Goal: Complete application form: Complete application form

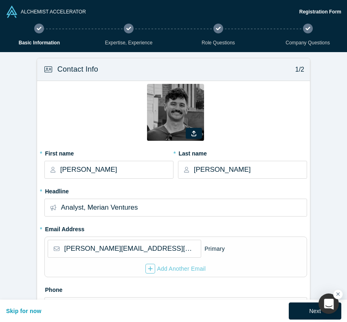
select select "US"
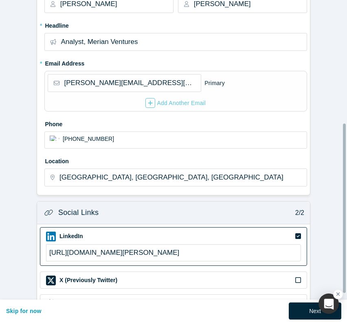
scroll to position [282, 0]
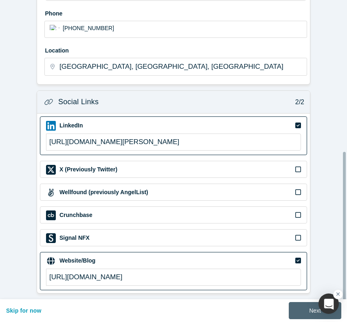
click at [304, 309] on button "Next" at bounding box center [315, 310] width 53 height 17
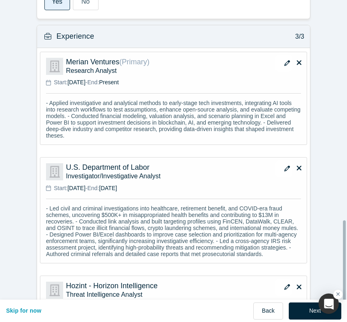
scroll to position [845, 0]
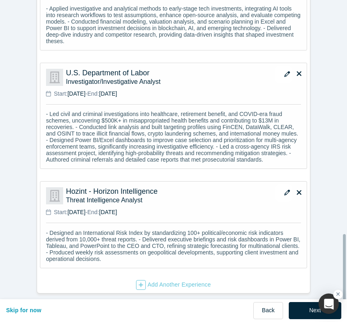
drag, startPoint x: 298, startPoint y: 301, endPoint x: 319, endPoint y: 241, distance: 63.7
click at [298, 302] on button "Next" at bounding box center [315, 310] width 53 height 17
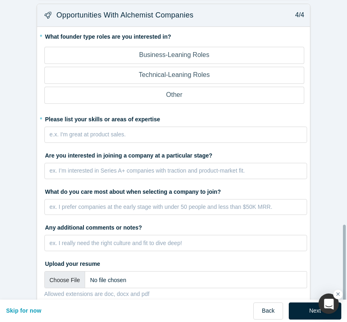
scroll to position [734, 0]
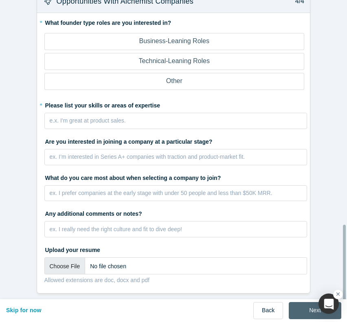
click at [302, 302] on button "Next" at bounding box center [315, 310] width 53 height 17
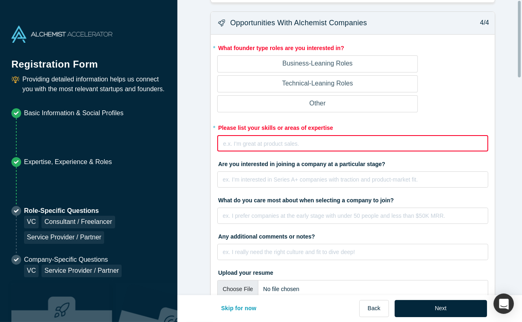
scroll to position [0, 0]
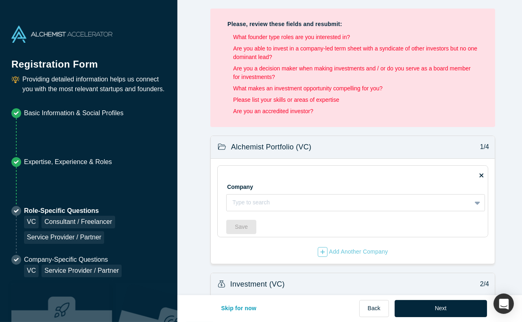
click at [102, 119] on li "Basic Information & Social Profiles" at bounding box center [88, 132] width 155 height 49
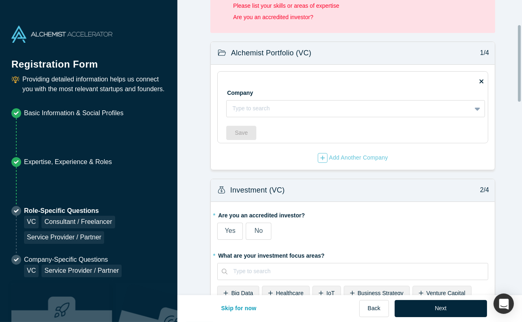
scroll to position [94, 0]
click at [272, 110] on div at bounding box center [348, 108] width 233 height 10
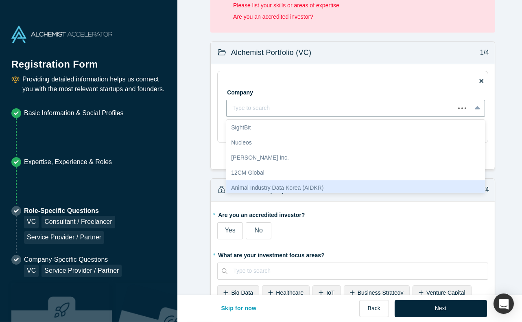
scroll to position [81, 0]
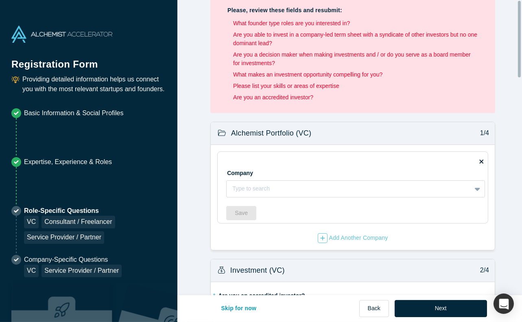
scroll to position [0, 0]
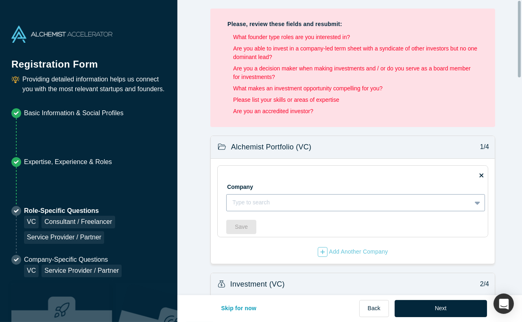
click at [304, 205] on div at bounding box center [348, 202] width 233 height 10
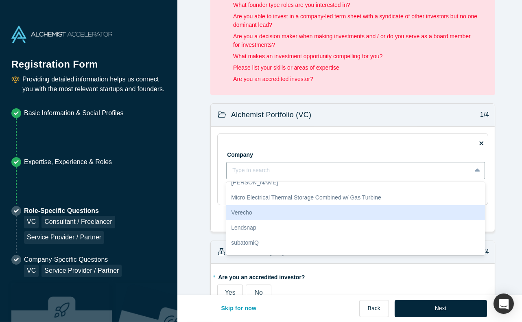
scroll to position [231, 0]
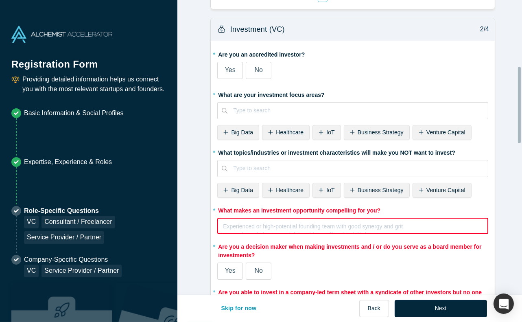
scroll to position [256, 0]
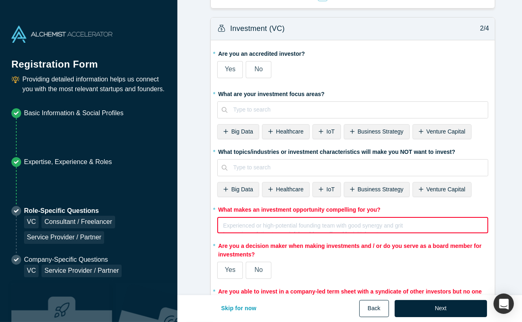
click at [346, 309] on button "Back" at bounding box center [374, 308] width 30 height 17
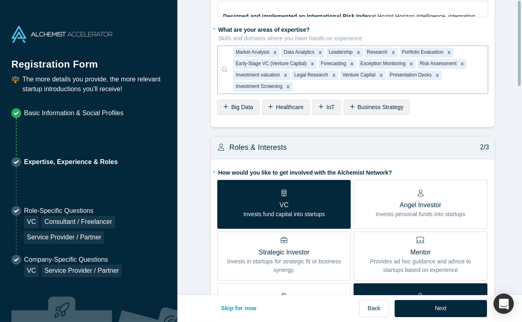
scroll to position [0, 0]
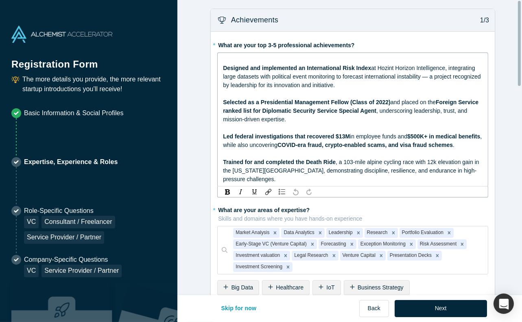
click at [346, 62] on div "rdw-editor" at bounding box center [353, 59] width 260 height 9
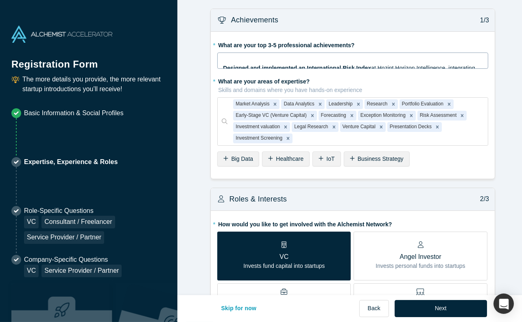
click at [346, 61] on div "rdw-editor" at bounding box center [353, 59] width 260 height 9
click at [266, 65] on span "Designed and implemented an International Risk Index" at bounding box center [297, 68] width 148 height 7
click at [346, 73] on span "at Hozint Horizon Intelligence, integrating large datasets with political event…" at bounding box center [352, 77] width 259 height 24
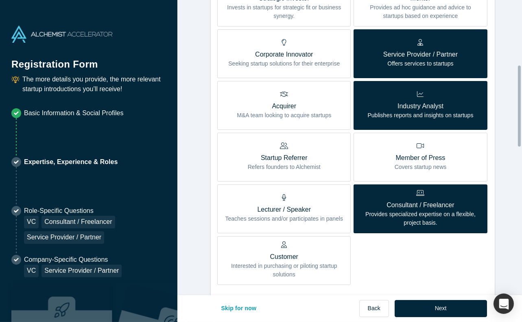
scroll to position [186, 0]
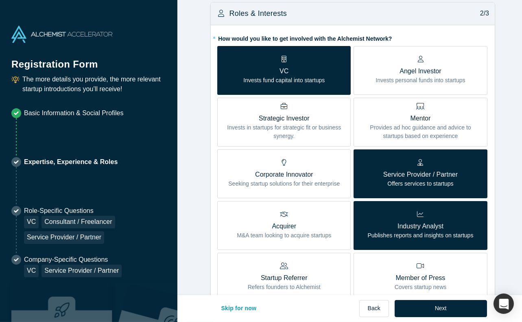
click at [346, 18] on div "Roles & Interests 2/3" at bounding box center [353, 13] width 284 height 23
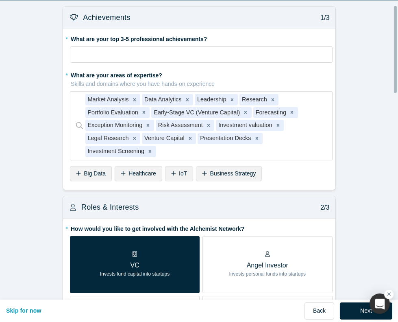
scroll to position [18, 0]
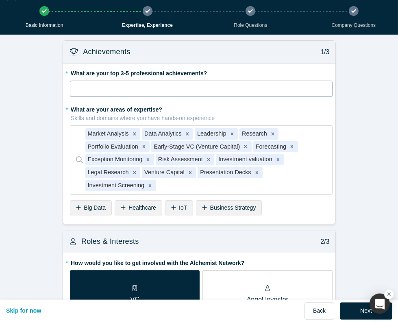
click at [238, 88] on div "rdw-editor" at bounding box center [202, 88] width 252 height 11
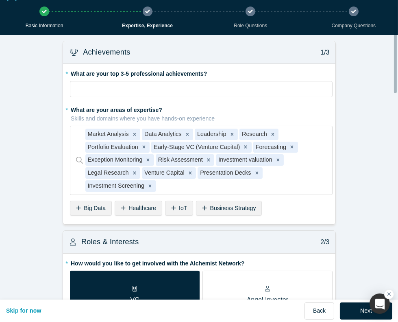
scroll to position [19, 0]
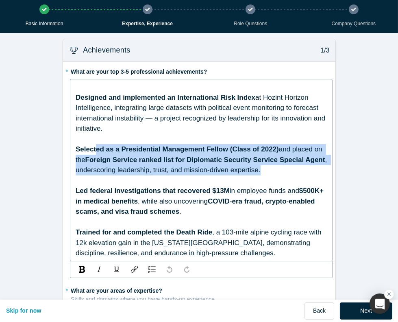
drag, startPoint x: 170, startPoint y: 183, endPoint x: 91, endPoint y: 150, distance: 85.4
click at [91, 150] on div "Designed and implemented an International Risk Index at Hozint Horizon Intellig…" at bounding box center [202, 170] width 252 height 177
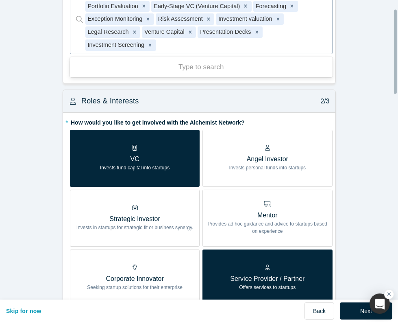
scroll to position [0, 0]
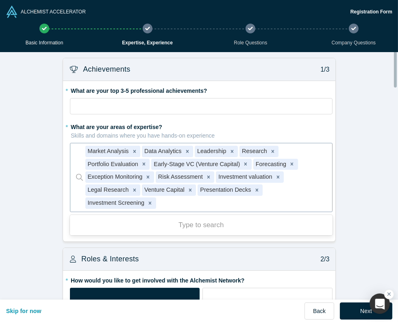
drag, startPoint x: 85, startPoint y: 176, endPoint x: 118, endPoint y: 197, distance: 38.3
click at [118, 197] on div "Market Analysis Data Analytics Leadership Research Portfolio Evaluation Early-S…" at bounding box center [206, 177] width 242 height 67
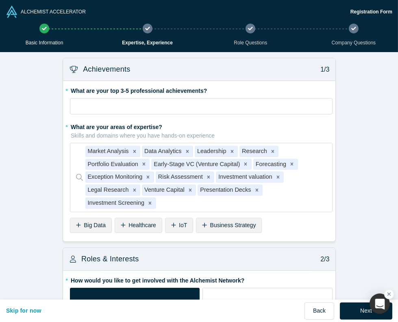
click at [254, 106] on div "rdw-editor" at bounding box center [202, 106] width 252 height 11
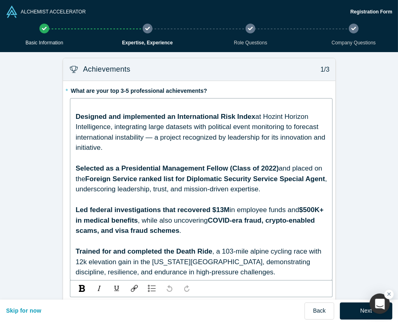
scroll to position [34, 0]
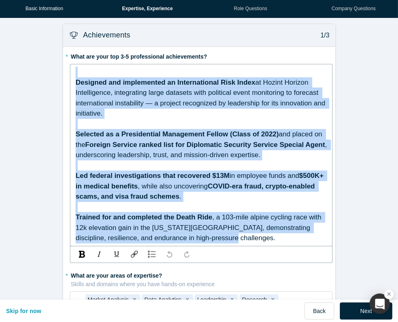
drag, startPoint x: 199, startPoint y: 240, endPoint x: 24, endPoint y: 69, distance: 244.4
copy div "Designed and implemented an International Risk Index at Hozint Horizon Intellig…"
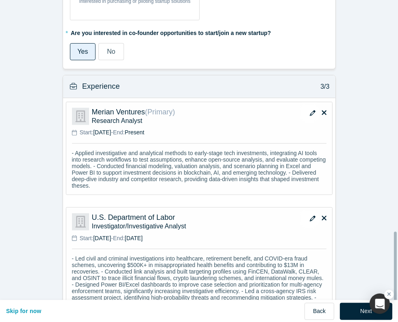
scroll to position [845, 0]
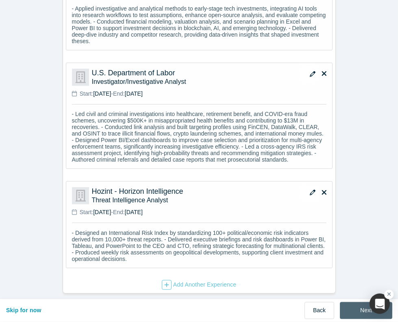
drag, startPoint x: 347, startPoint y: 301, endPoint x: 342, endPoint y: 258, distance: 42.6
click at [346, 302] on button "Next" at bounding box center [366, 310] width 53 height 17
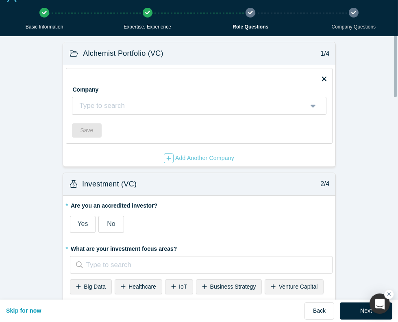
scroll to position [0, 0]
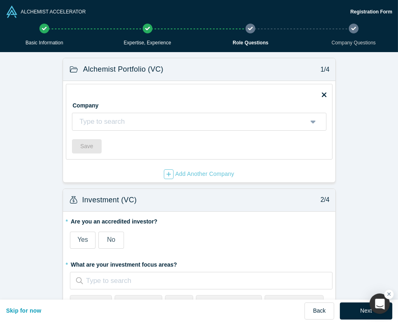
click at [322, 94] on icon at bounding box center [324, 94] width 4 height 4
click at [0, 0] on input "checkbox" at bounding box center [0, 0] width 0 height 0
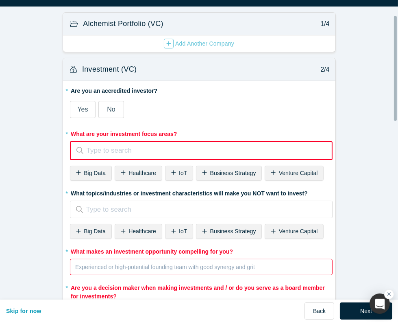
scroll to position [46, 0]
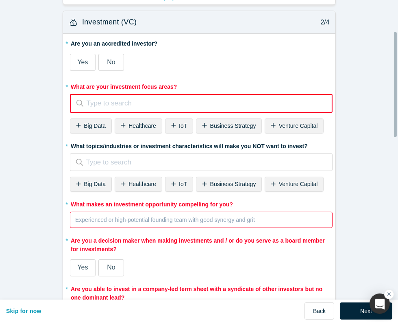
scroll to position [96, 0]
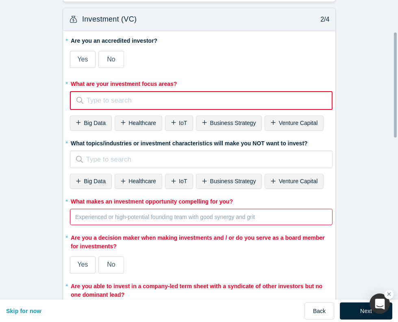
click at [202, 143] on label "* What topics/industries or investment characteristics will make you NOT want t…" at bounding box center [201, 141] width 263 height 11
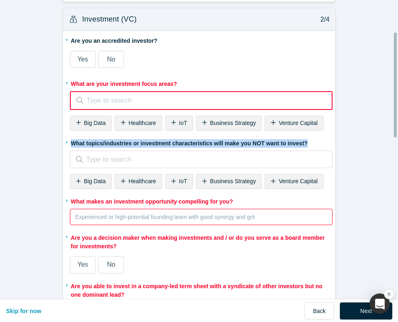
click at [202, 143] on label "* What topics/industries or investment characteristics will make you NOT want t…" at bounding box center [201, 141] width 263 height 11
copy label "What topics/industries or investment characteristics will make you NOT want to …"
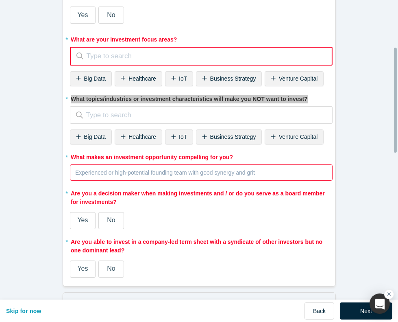
scroll to position [143, 0]
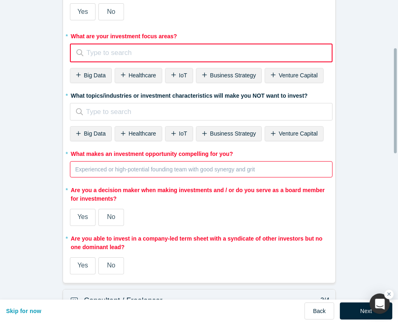
click at [223, 154] on label "* What makes an investment opportunity compelling for you?" at bounding box center [201, 152] width 263 height 11
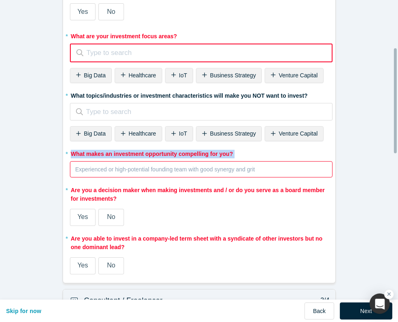
click at [223, 154] on label "* What makes an investment opportunity compelling for you?" at bounding box center [201, 152] width 263 height 11
copy div "What makes an investment opportunity compelling for you?"
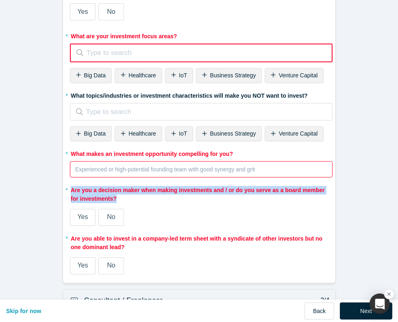
drag, startPoint x: 124, startPoint y: 197, endPoint x: 67, endPoint y: 188, distance: 58.1
click at [70, 188] on label "* Are you a decision maker when making investments and / or do you serve as a b…" at bounding box center [201, 193] width 263 height 20
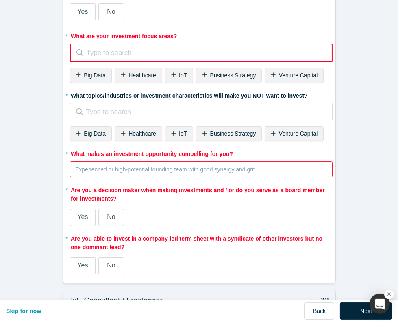
click at [107, 217] on span "No" at bounding box center [111, 216] width 8 height 7
click at [0, 0] on input "No" at bounding box center [0, 0] width 0 height 0
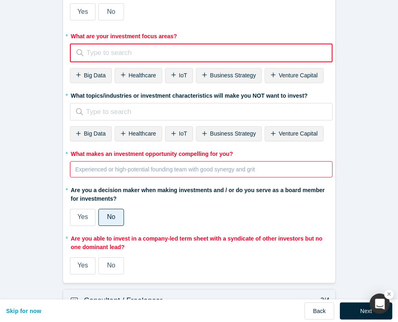
click at [114, 264] on label "No" at bounding box center [111, 265] width 26 height 17
click at [0, 0] on input "No" at bounding box center [0, 0] width 0 height 0
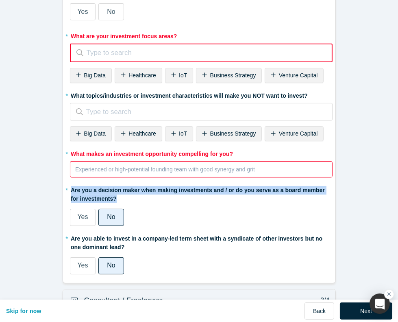
drag, startPoint x: 137, startPoint y: 197, endPoint x: 67, endPoint y: 188, distance: 70.6
click at [70, 188] on label "* Are you a decision maker when making investments and / or do you serve as a b…" at bounding box center [201, 193] width 263 height 20
copy label "Are you a decision maker when making investments and / or do you serve as a boa…"
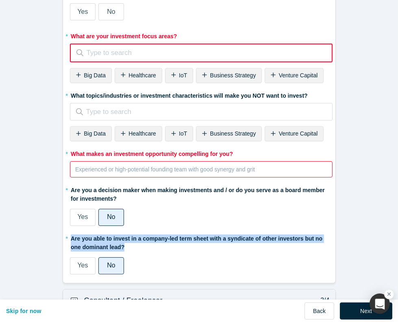
drag, startPoint x: 125, startPoint y: 248, endPoint x: 68, endPoint y: 239, distance: 58.1
click at [70, 239] on label "* Are you able to invest in a company-led term sheet with a syndicate of other …" at bounding box center [201, 242] width 263 height 20
copy label "Are you able to invest in a company-led term sheet with a syndicate of other in…"
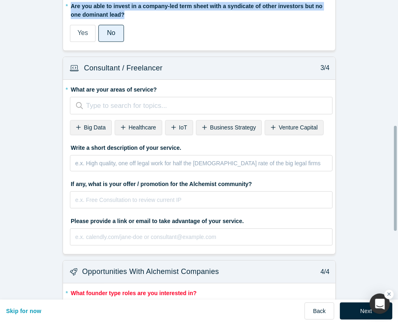
scroll to position [378, 0]
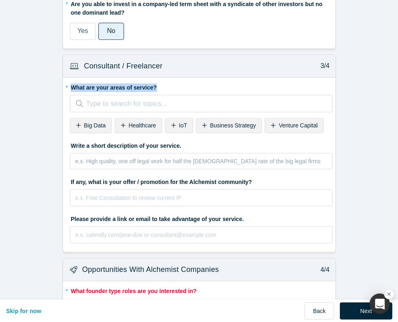
drag, startPoint x: 162, startPoint y: 82, endPoint x: 64, endPoint y: 85, distance: 98.1
click at [70, 85] on label "* What are your areas of service?" at bounding box center [201, 86] width 263 height 11
copy label "What are your areas of service?"
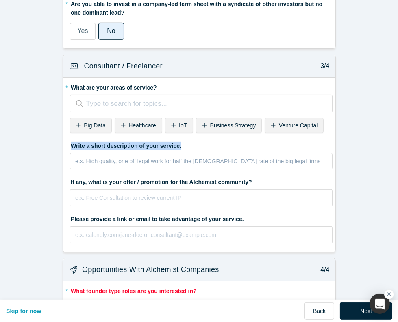
drag, startPoint x: 178, startPoint y: 139, endPoint x: 65, endPoint y: 147, distance: 113.4
click at [65, 147] on div "* What are your areas of service? Type to search for topics... To pick up a dra…" at bounding box center [199, 165] width 273 height 174
copy label "Write a short description of your service."
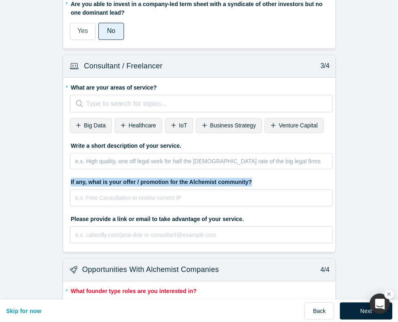
drag, startPoint x: 255, startPoint y: 175, endPoint x: 59, endPoint y: 179, distance: 196.6
click at [59, 179] on div "Consultant / Freelancer 3/4 * What are your areas of service? Type to search fo…" at bounding box center [199, 157] width 285 height 204
copy label "If any, what is your offer / promotion for the Alchemist community?"
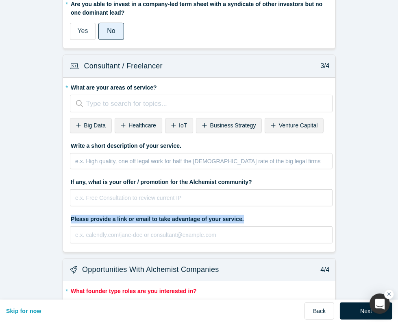
drag, startPoint x: 247, startPoint y: 214, endPoint x: 62, endPoint y: 215, distance: 184.8
click at [63, 215] on div "* What are your areas of service? Type to search for topics... To pick up a dra…" at bounding box center [199, 165] width 273 height 174
copy label "Please provide a link or email to take advantage of your service."
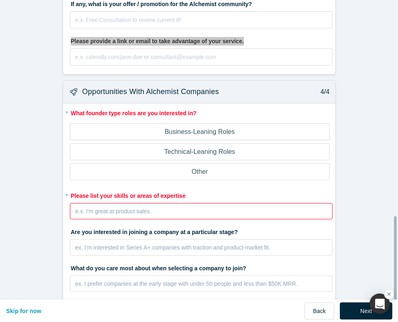
scroll to position [651, 0]
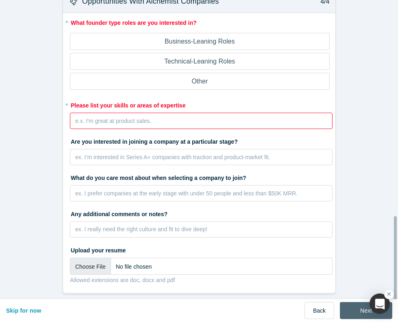
click at [346, 302] on button "Next" at bounding box center [366, 310] width 53 height 17
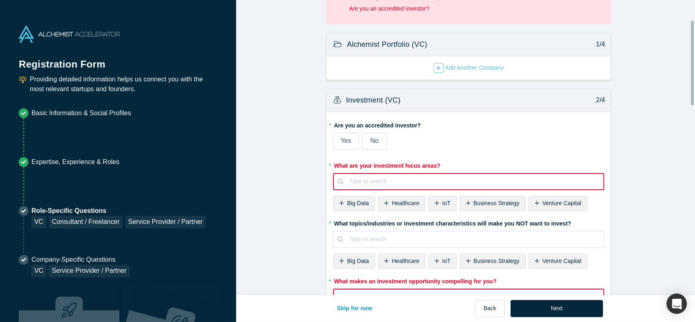
scroll to position [74, 0]
click at [346, 176] on div at bounding box center [473, 181] width 248 height 10
click at [346, 214] on fieldset "* Are you an accredited investor? Yes No My income is $200K+ (or $300K+ with sp…" at bounding box center [468, 259] width 271 height 283
click at [346, 204] on span "Healthcare" at bounding box center [406, 202] width 28 height 7
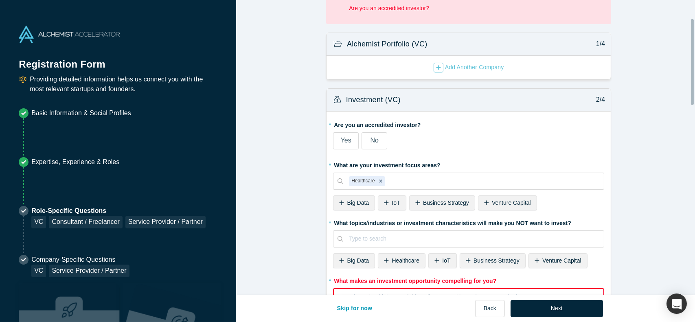
click at [346, 265] on div "Healthcare" at bounding box center [402, 260] width 48 height 15
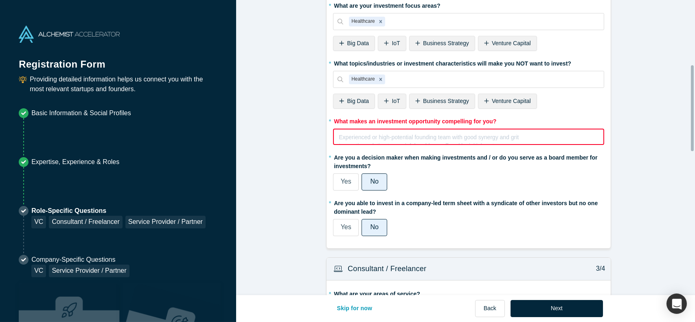
scroll to position [370, 0]
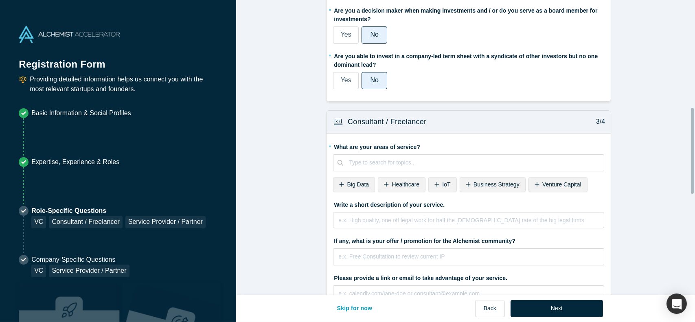
click at [346, 184] on span "Healthcare" at bounding box center [406, 184] width 28 height 7
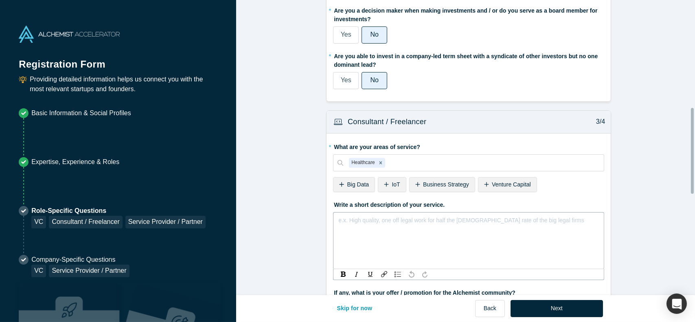
click at [346, 217] on div "rdw-editor" at bounding box center [469, 219] width 260 height 9
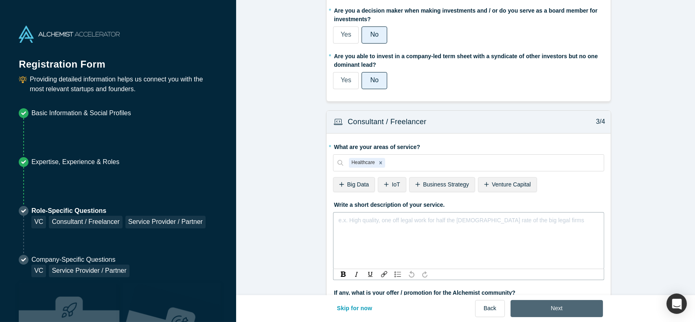
click at [346, 311] on button "Next" at bounding box center [556, 308] width 92 height 17
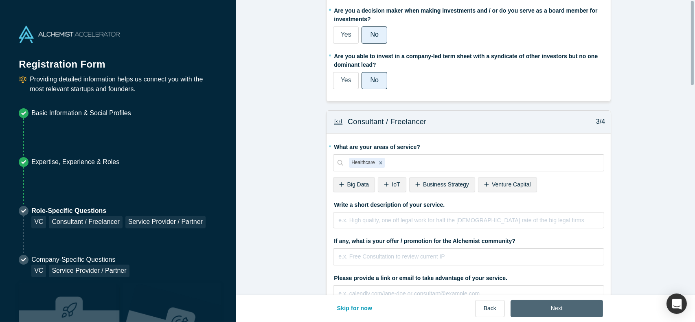
scroll to position [0, 0]
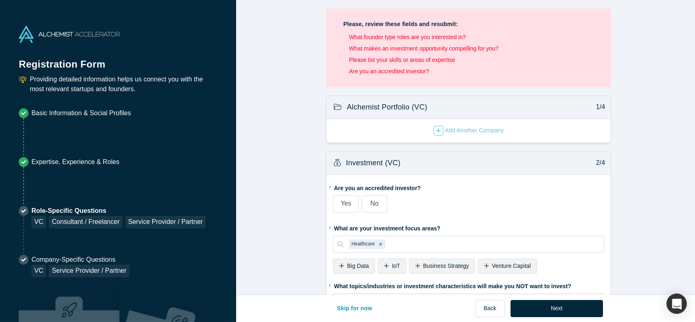
click at [346, 203] on span "No" at bounding box center [374, 203] width 8 height 7
click at [0, 0] on input "No" at bounding box center [0, 0] width 0 height 0
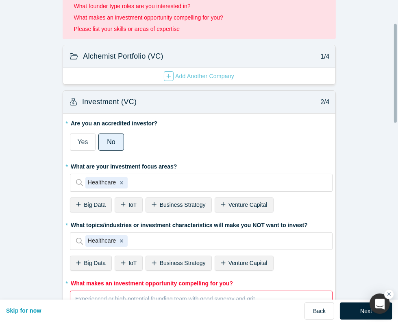
scroll to position [74, 0]
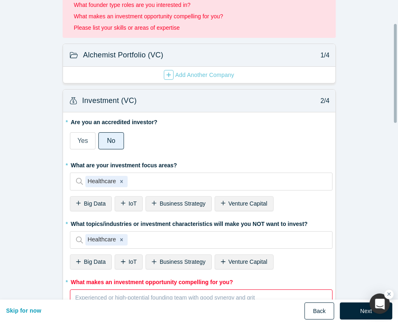
click at [317, 306] on button "Back" at bounding box center [320, 310] width 30 height 17
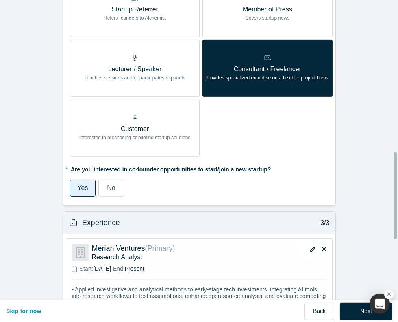
scroll to position [548, 0]
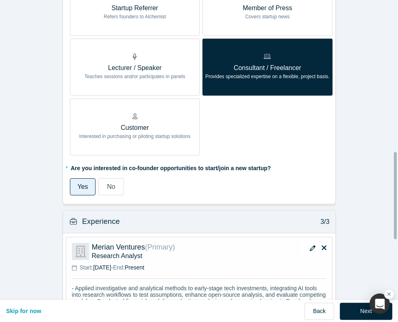
click at [114, 182] on label "No" at bounding box center [111, 186] width 26 height 17
click at [0, 0] on input "No" at bounding box center [0, 0] width 0 height 0
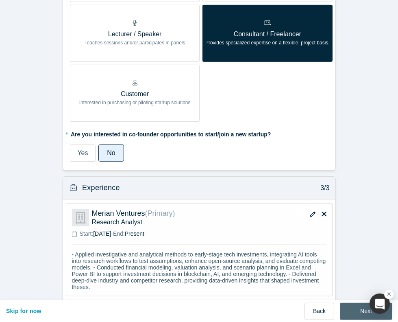
click at [346, 304] on button "Next" at bounding box center [366, 310] width 53 height 17
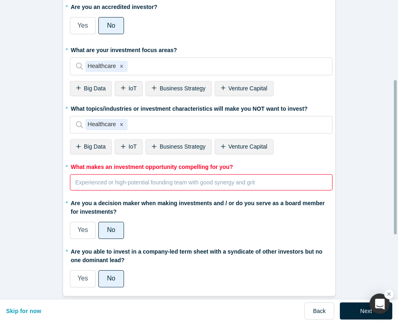
scroll to position [163, 0]
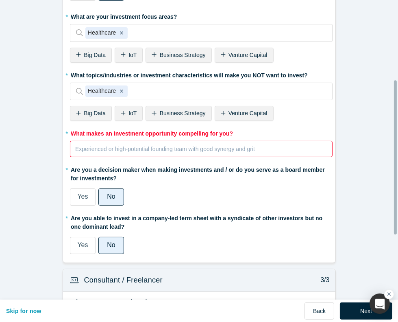
click at [190, 144] on div "rdw-editor" at bounding box center [202, 149] width 252 height 11
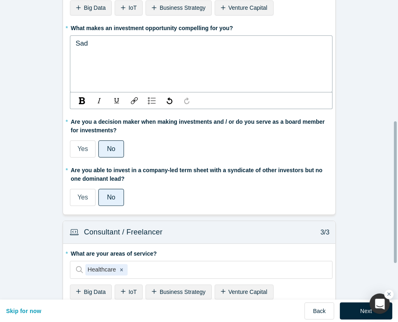
scroll to position [269, 0]
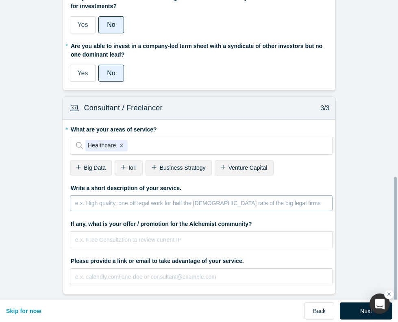
click at [237, 198] on div "e.x. High quality, one off legal work for half the [DEMOGRAPHIC_DATA] rate of t…" at bounding box center [201, 203] width 263 height 16
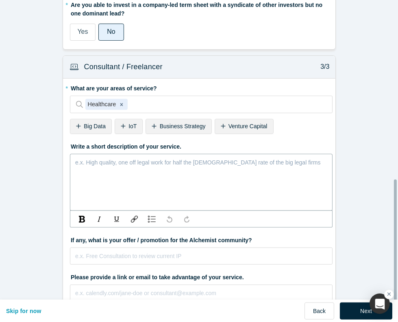
scroll to position [398, 0]
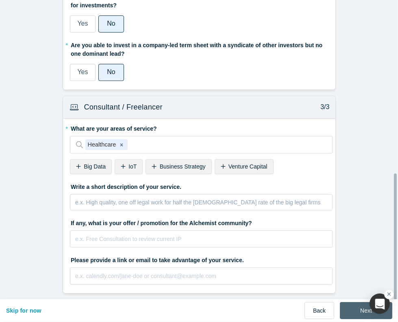
click at [346, 306] on button "Next" at bounding box center [366, 310] width 53 height 17
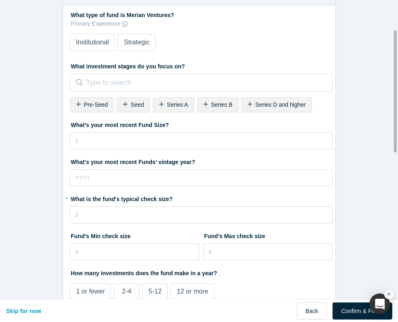
scroll to position [77, 0]
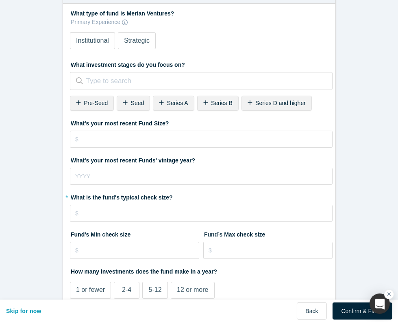
click at [133, 39] on span "Strategic" at bounding box center [137, 40] width 26 height 7
click at [0, 0] on input "Strategic" at bounding box center [0, 0] width 0 height 0
click at [97, 45] on div "Institutional" at bounding box center [92, 41] width 33 height 10
click at [0, 0] on input "Institutional" at bounding box center [0, 0] width 0 height 0
click at [128, 79] on div at bounding box center [203, 81] width 236 height 12
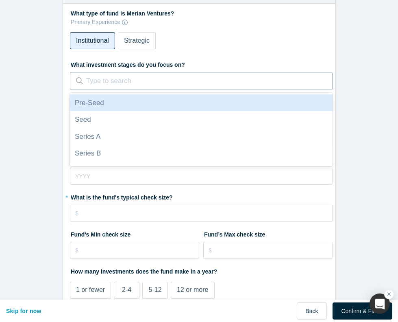
click at [150, 101] on div "Pre-Seed" at bounding box center [201, 102] width 263 height 17
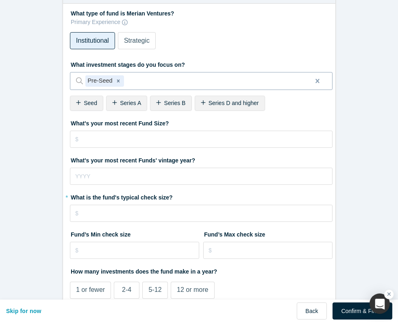
click at [163, 81] on div at bounding box center [215, 81] width 179 height 12
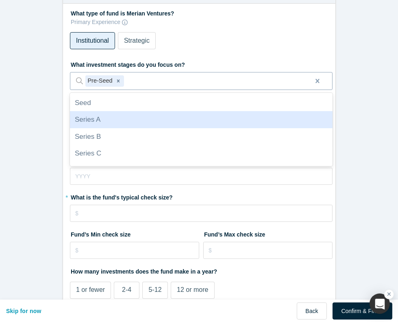
click at [145, 125] on div "Series A" at bounding box center [201, 119] width 263 height 17
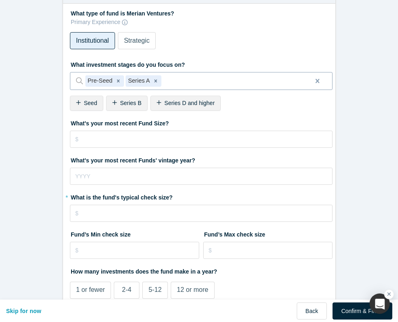
click at [175, 81] on div at bounding box center [234, 81] width 142 height 12
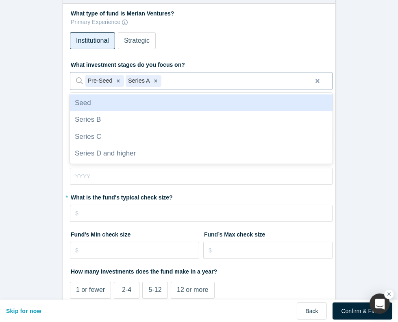
click at [150, 105] on div "Seed" at bounding box center [201, 102] width 263 height 17
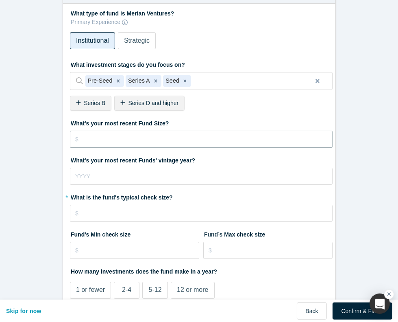
click at [181, 141] on input "tel" at bounding box center [201, 139] width 263 height 17
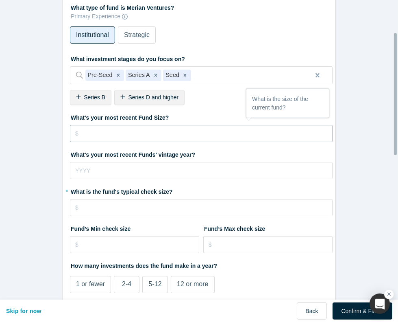
scroll to position [83, 0]
click at [176, 171] on input "tel" at bounding box center [201, 170] width 263 height 17
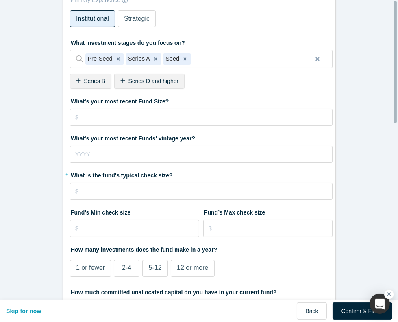
scroll to position [0, 0]
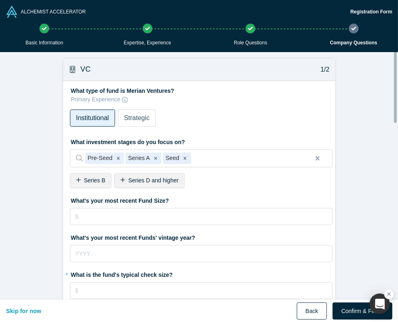
click at [308, 303] on button "Back" at bounding box center [312, 310] width 30 height 17
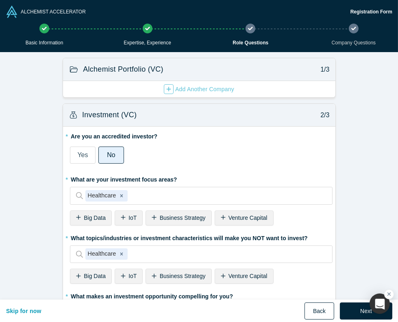
click at [308, 303] on button "Back" at bounding box center [320, 310] width 30 height 17
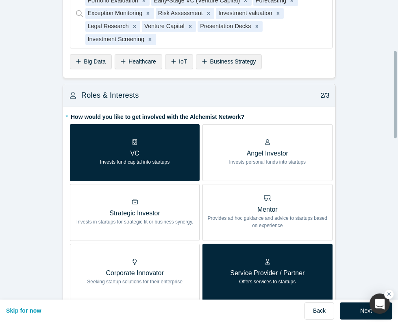
scroll to position [195, 0]
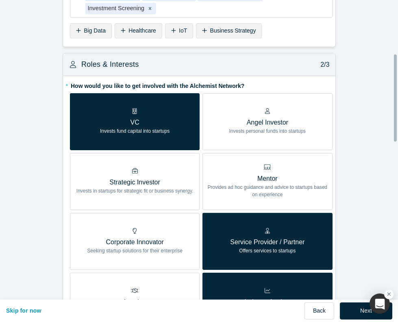
click at [137, 118] on p "VC" at bounding box center [135, 123] width 70 height 10
click at [0, 0] on input "VC Invests fund capital into startups" at bounding box center [0, 0] width 0 height 0
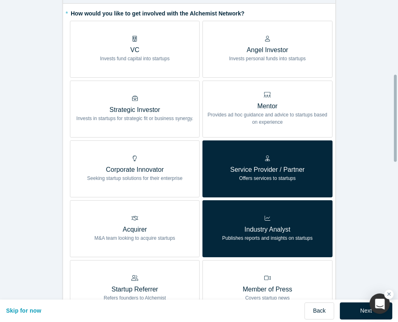
scroll to position [268, 0]
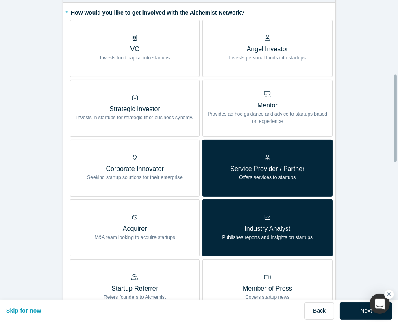
click at [277, 177] on p "Offers services to startups" at bounding box center [267, 177] width 74 height 7
click at [0, 0] on input "Service Provider / Partner Offers services to startups" at bounding box center [0, 0] width 0 height 0
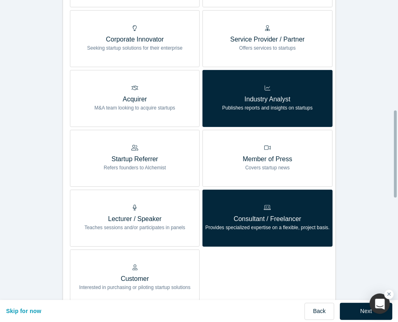
scroll to position [397, 0]
click at [344, 309] on button "Next" at bounding box center [366, 310] width 53 height 17
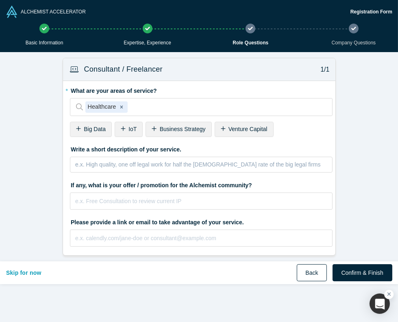
click at [319, 276] on button "Back" at bounding box center [312, 272] width 30 height 17
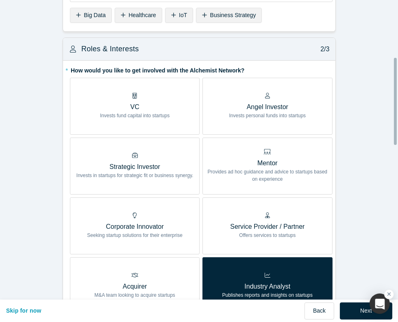
scroll to position [206, 0]
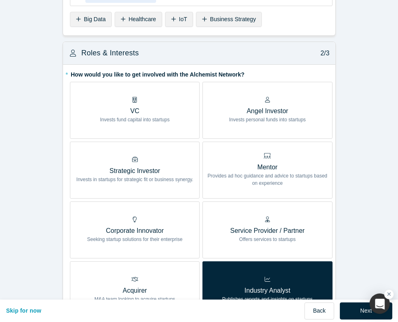
drag, startPoint x: 184, startPoint y: 112, endPoint x: 173, endPoint y: 137, distance: 28.2
click at [173, 137] on label "VC Invests fund capital into startups" at bounding box center [135, 110] width 130 height 57
click at [0, 0] on input "VC Invests fund capital into startups" at bounding box center [0, 0] width 0 height 0
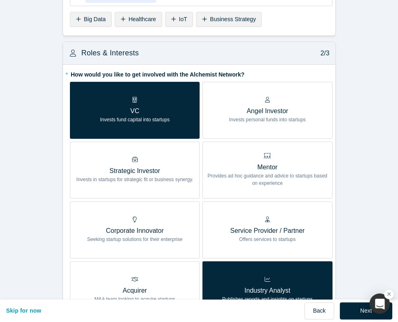
click at [162, 124] on label "VC Invests fund capital into startups" at bounding box center [135, 110] width 130 height 57
click at [0, 0] on input "VC Invests fund capital into startups" at bounding box center [0, 0] width 0 height 0
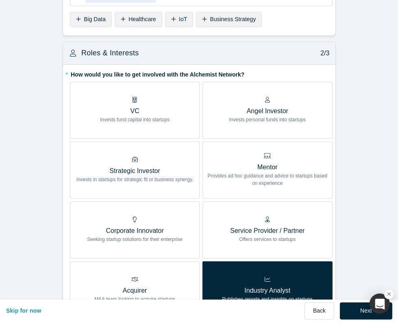
click at [150, 116] on p "Invests fund capital into startups" at bounding box center [135, 119] width 70 height 7
click at [0, 0] on input "VC Invests fund capital into startups" at bounding box center [0, 0] width 0 height 0
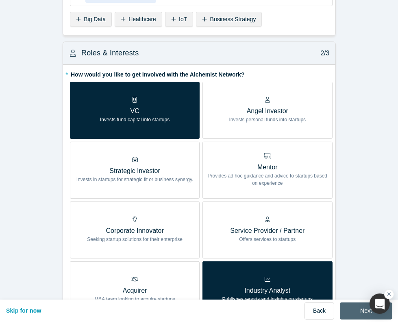
click at [346, 306] on button "Next" at bounding box center [366, 310] width 53 height 17
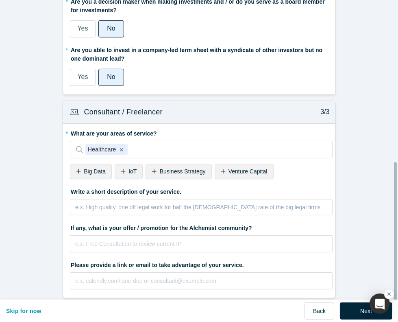
scroll to position [332, 0]
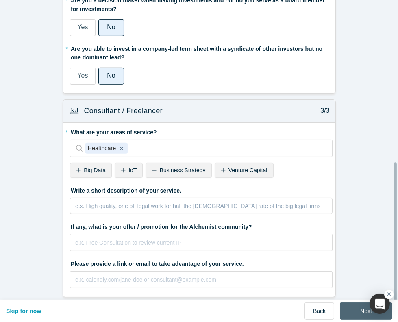
click at [346, 308] on button "Next" at bounding box center [366, 310] width 53 height 17
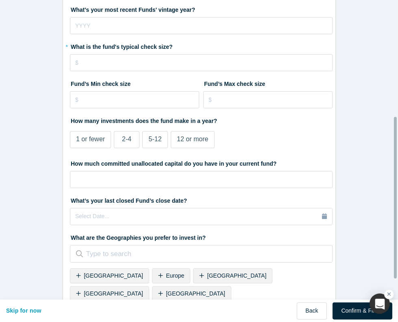
scroll to position [311, 0]
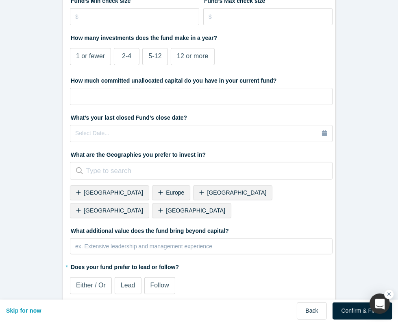
click at [207, 274] on div "Either / Or Lead Follow" at bounding box center [201, 285] width 263 height 23
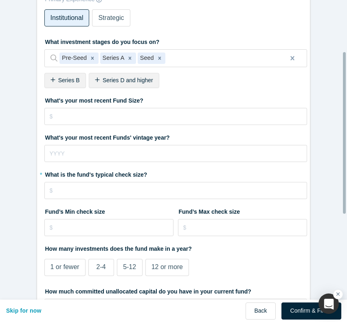
scroll to position [101, 0]
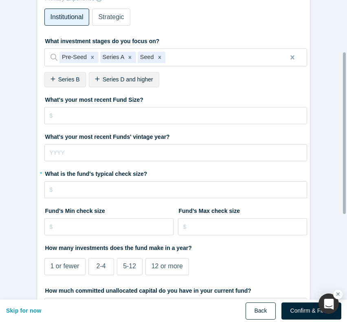
click at [264, 309] on button "Back" at bounding box center [260, 310] width 30 height 17
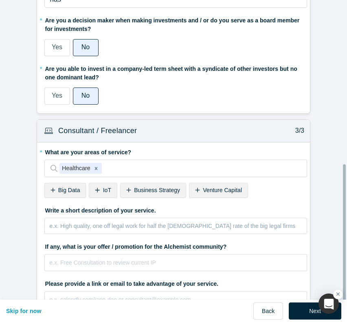
scroll to position [335, 0]
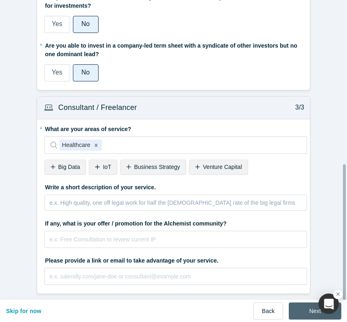
click at [297, 304] on button "Next" at bounding box center [315, 310] width 53 height 17
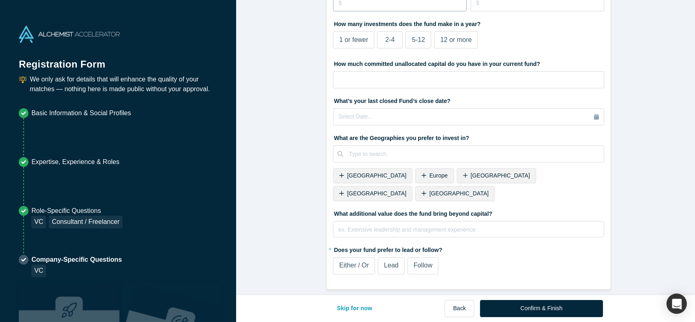
scroll to position [255, 0]
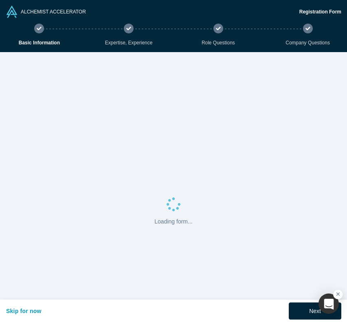
select select "US"
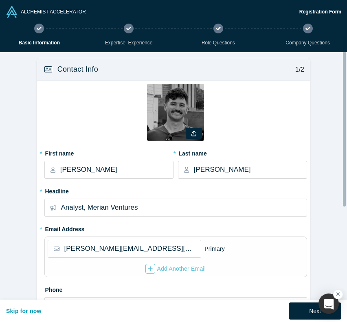
scroll to position [282, 0]
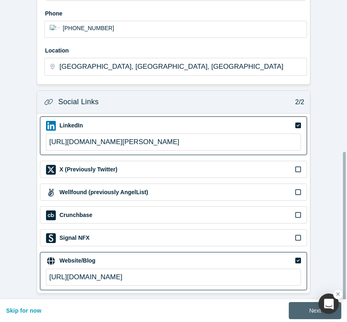
click at [303, 305] on button "Next" at bounding box center [315, 310] width 53 height 17
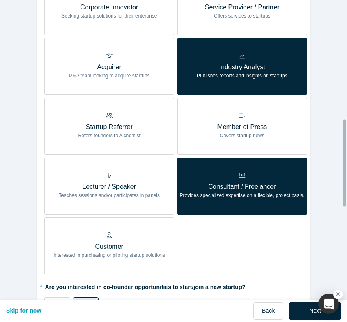
scroll to position [431, 0]
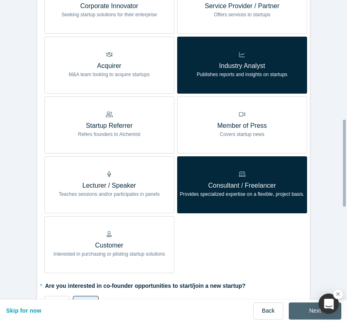
click at [290, 308] on button "Next" at bounding box center [315, 310] width 53 height 17
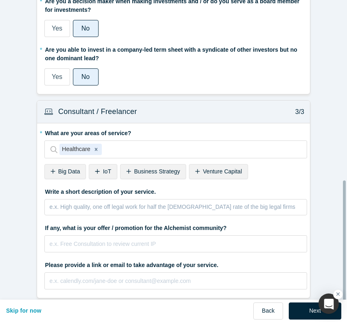
scroll to position [417, 0]
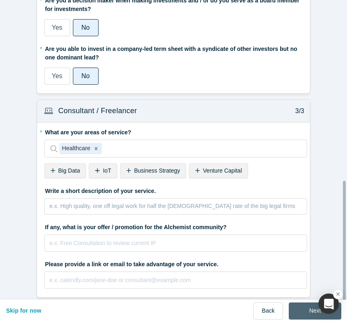
click at [293, 309] on button "Next" at bounding box center [315, 310] width 53 height 17
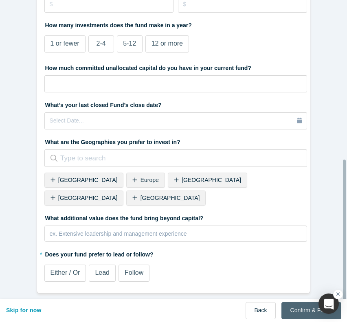
scroll to position [0, 0]
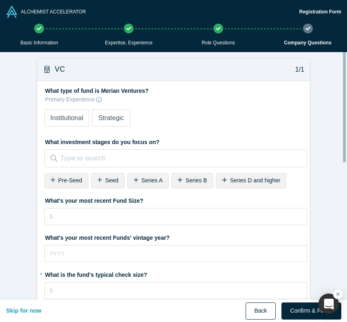
click at [265, 304] on button "Back" at bounding box center [260, 310] width 30 height 17
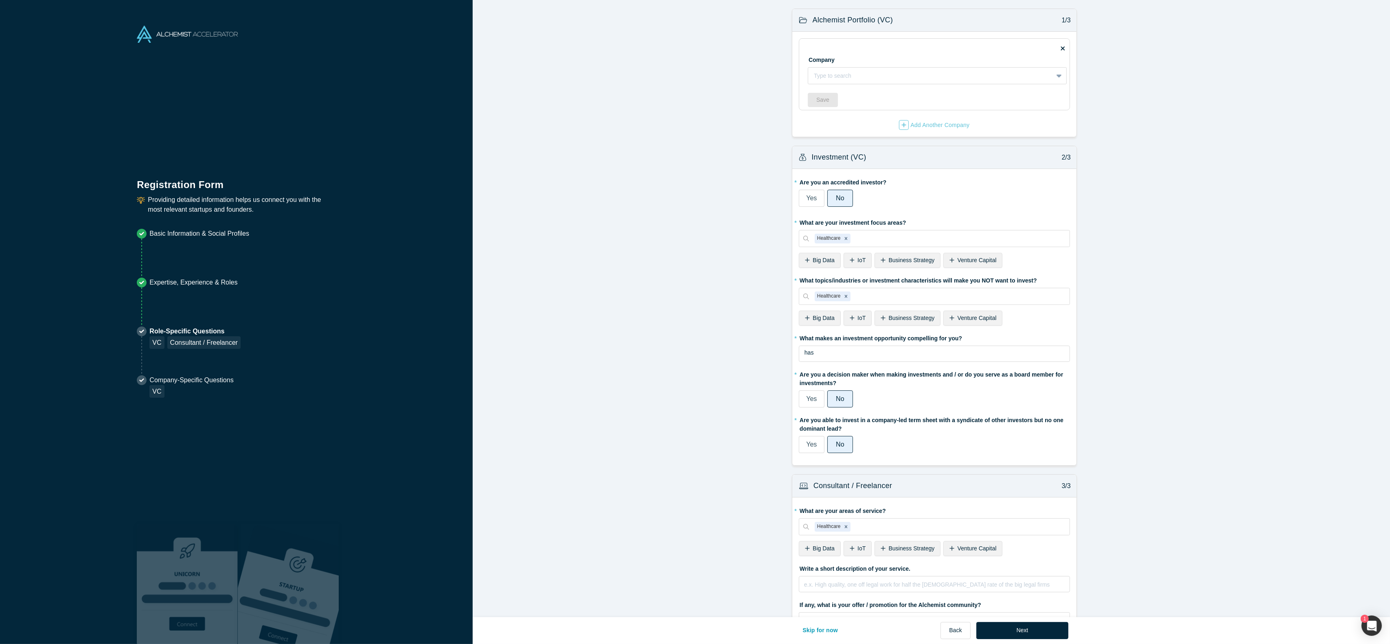
drag, startPoint x: 16, startPoint y: 159, endPoint x: 739, endPoint y: 311, distance: 739.1
drag, startPoint x: 739, startPoint y: 311, endPoint x: 727, endPoint y: 314, distance: 12.9
click at [346, 314] on form "Alchemist Portfolio (VC) 1/3 Company Type to search To pick up a draggable item…" at bounding box center [934, 344] width 923 height 670
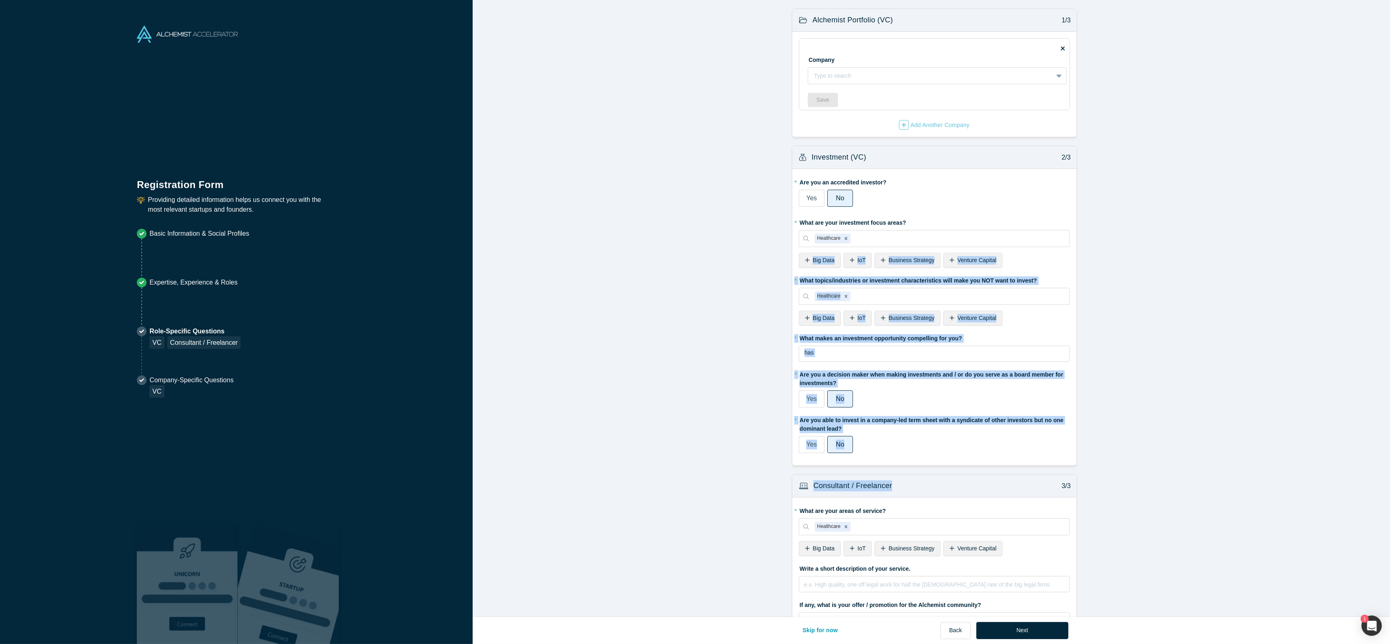
drag, startPoint x: 931, startPoint y: 477, endPoint x: 737, endPoint y: 269, distance: 284.5
click at [346, 269] on form "Alchemist Portfolio (VC) 1/3 Company Type to search To pick up a draggable item…" at bounding box center [934, 344] width 923 height 670
click at [346, 322] on form "Alchemist Portfolio (VC) 1/3 Company Type to search To pick up a draggable item…" at bounding box center [934, 344] width 923 height 670
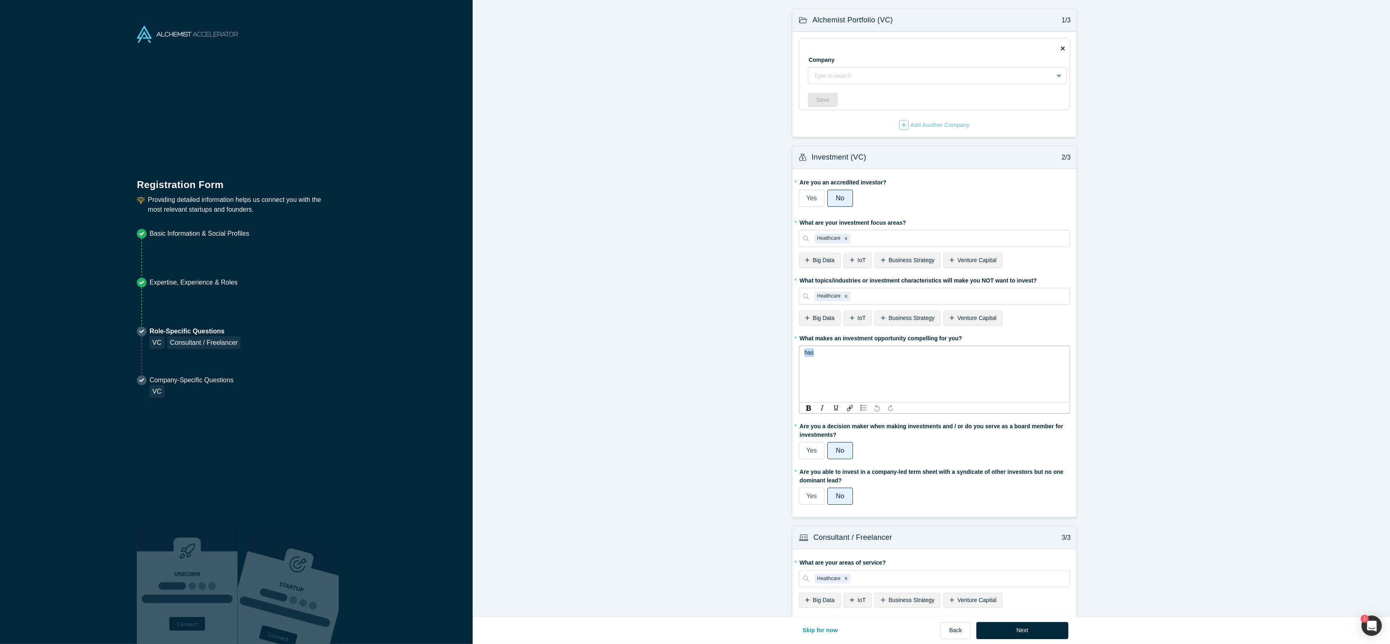
drag, startPoint x: 959, startPoint y: 442, endPoint x: 714, endPoint y: 167, distance: 368.2
click at [346, 167] on form "Alchemist Portfolio (VC) 1/3 Company Type to search To pick up a draggable item…" at bounding box center [934, 370] width 923 height 722
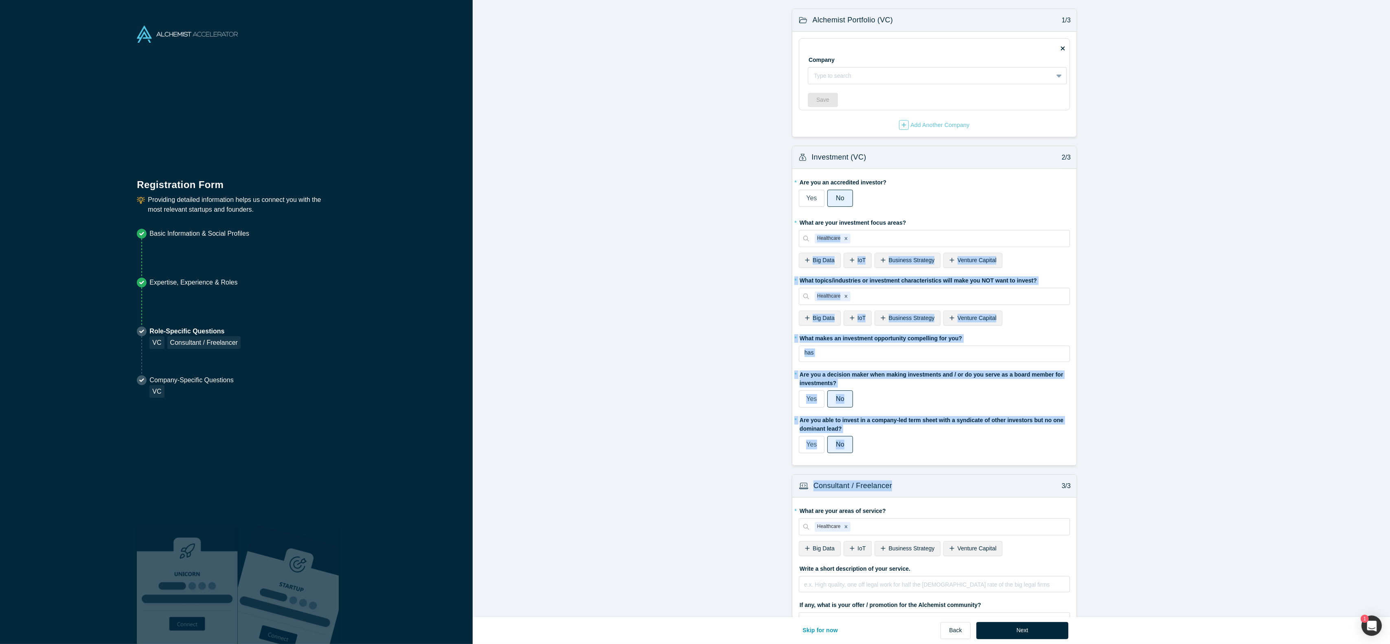
drag, startPoint x: 960, startPoint y: 490, endPoint x: 734, endPoint y: 224, distance: 348.5
click at [346, 224] on form "Alchemist Portfolio (VC) 1/3 Company Type to search To pick up a draggable item…" at bounding box center [934, 344] width 923 height 670
click at [346, 322] on form "Alchemist Portfolio (VC) 1/3 Company Type to search To pick up a draggable item…" at bounding box center [934, 344] width 923 height 670
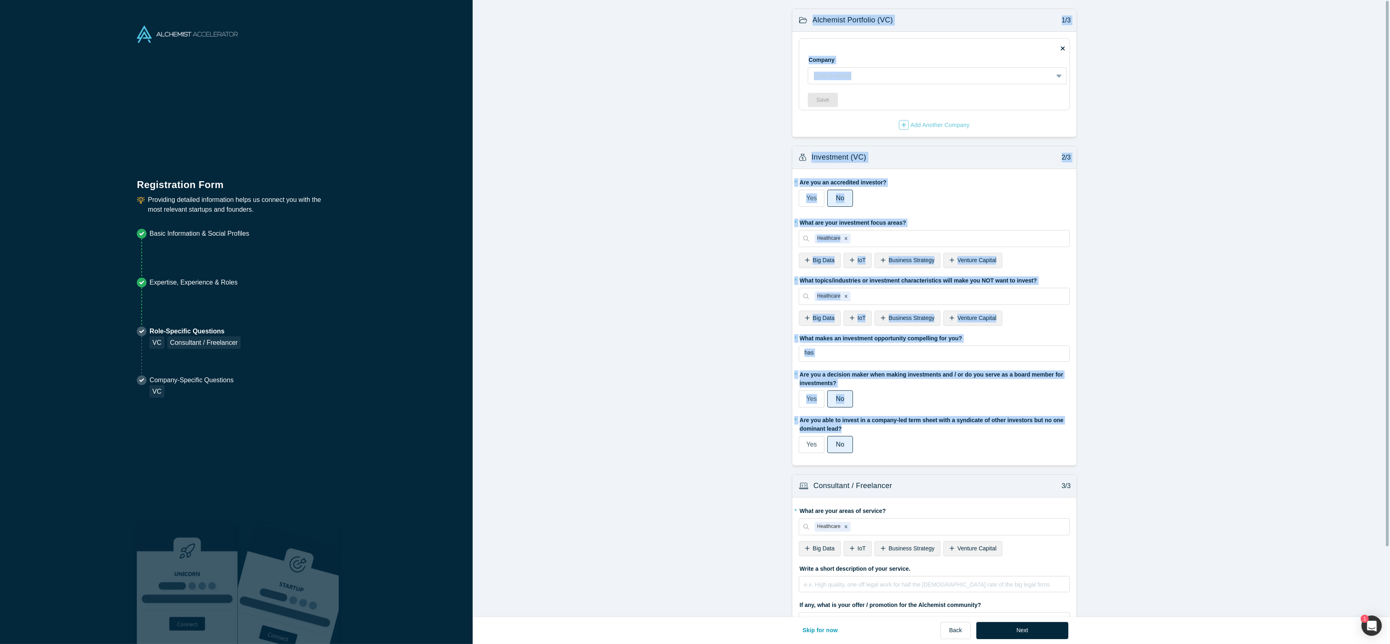
drag, startPoint x: 877, startPoint y: 352, endPoint x: 777, endPoint y: -4, distance: 370.1
click at [346, 0] on html "Registration Form Providing detailed information helps us connect you with the …" at bounding box center [695, 322] width 1390 height 644
copy form "Alchemist Portfolio (VC) 1/3 Company Type to search To pick up a draggable item…"
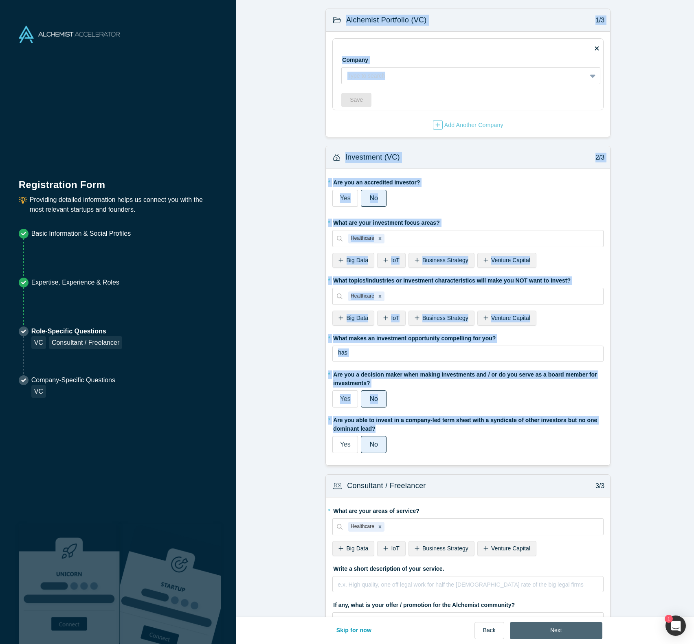
click at [346, 322] on button "Next" at bounding box center [556, 630] width 92 height 17
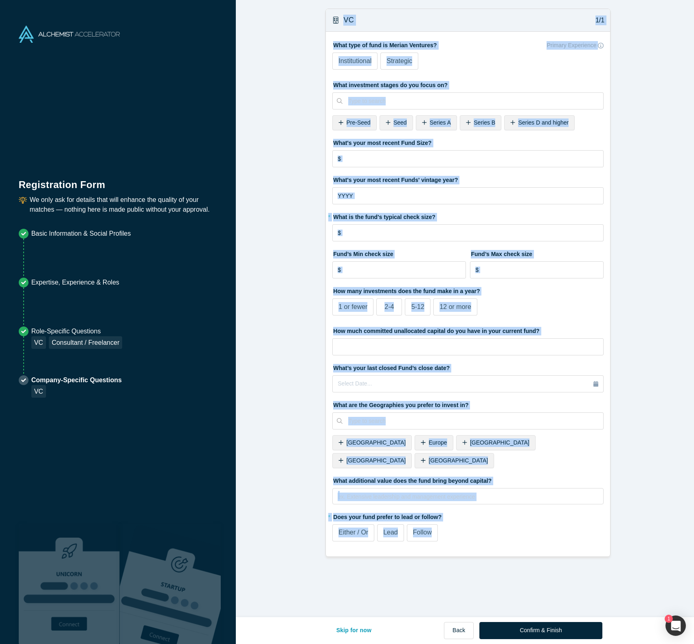
drag, startPoint x: 508, startPoint y: 536, endPoint x: 317, endPoint y: 0, distance: 568.9
click at [317, 0] on div "Alchemist Portfolio (VC) 1/3 Company Type to search To pick up a draggable item…" at bounding box center [468, 311] width 464 height 623
copy div "VC 1/1 What type of fund is Merian Ventures? Primary Experience Institutional S…"
